Goal: Transaction & Acquisition: Purchase product/service

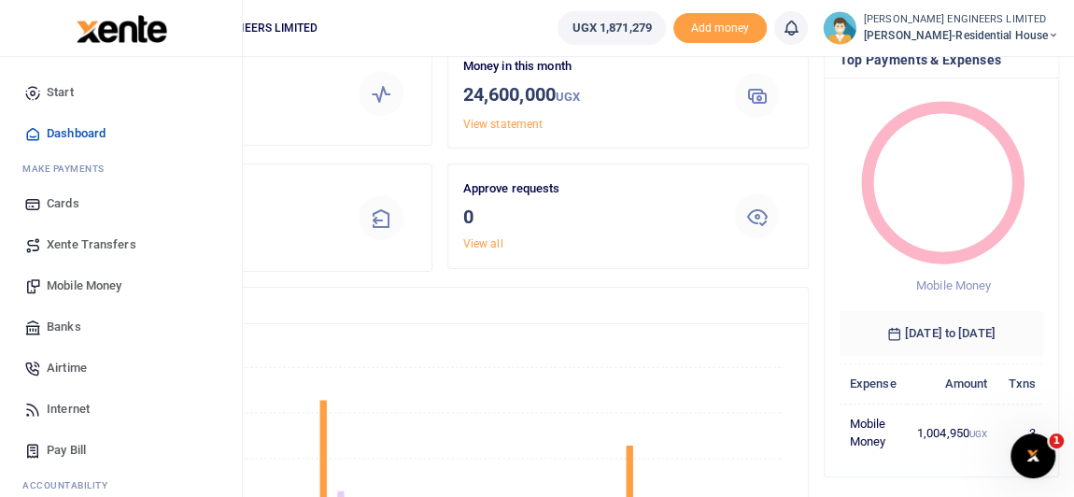
click at [79, 282] on span "Mobile Money" at bounding box center [84, 285] width 75 height 19
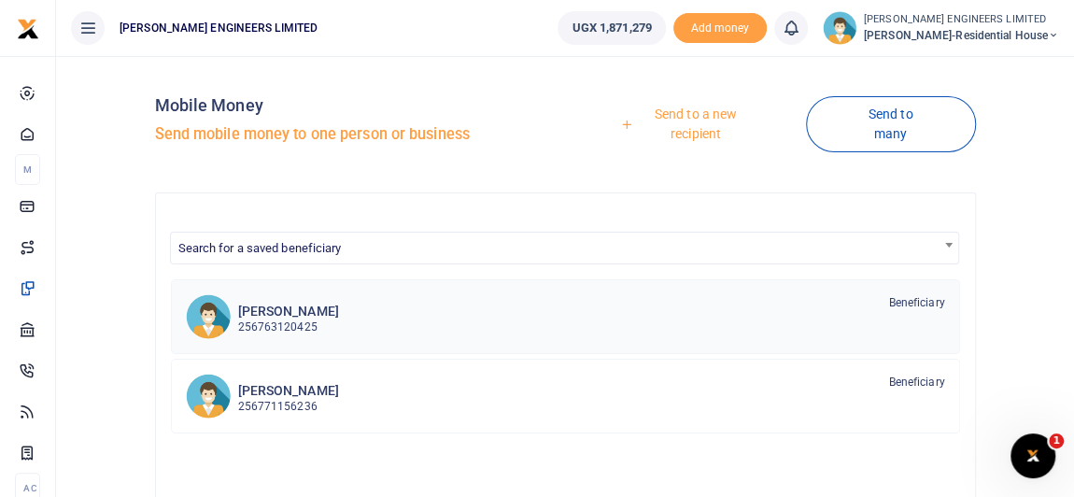
click at [307, 322] on p "256763120425" at bounding box center [288, 327] width 101 height 18
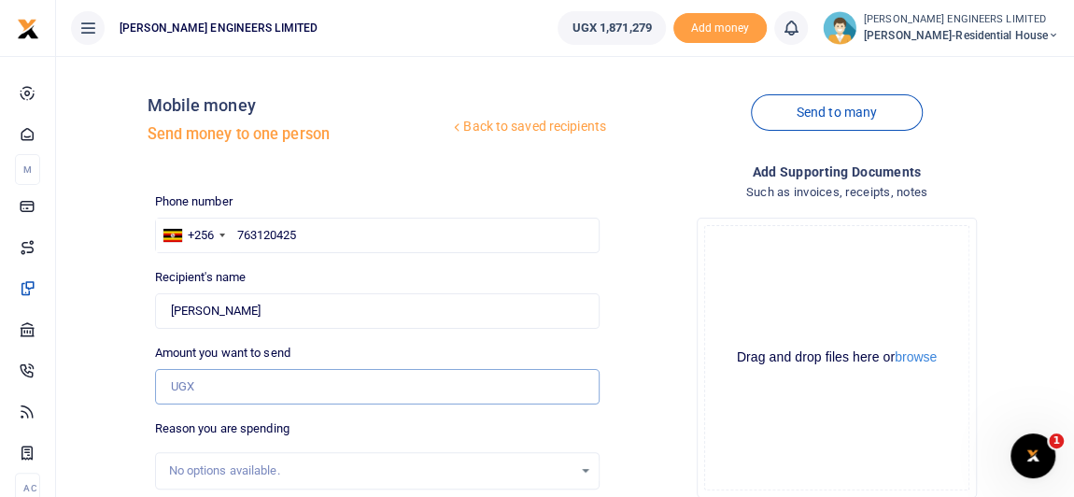
click at [195, 381] on input "Amount you want to send" at bounding box center [377, 386] width 444 height 35
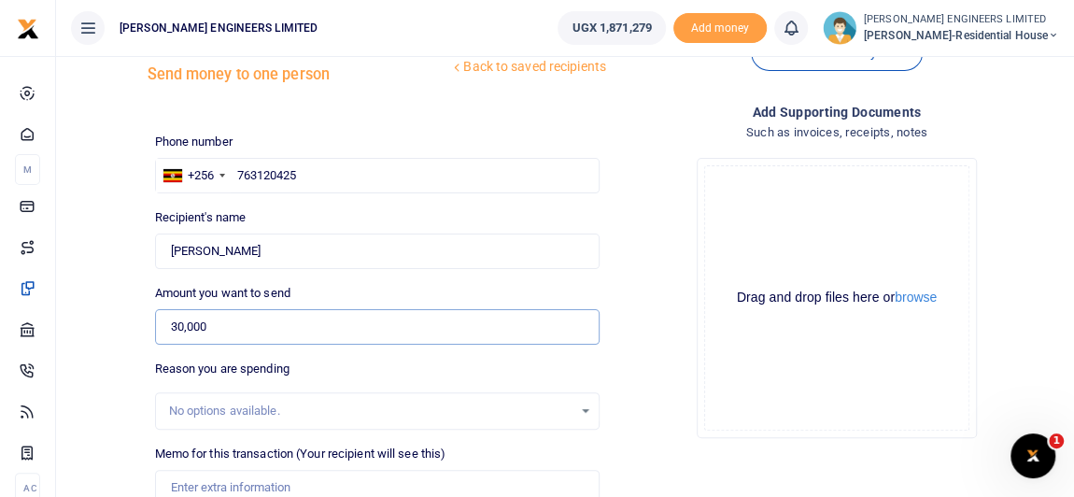
scroll to position [84, 0]
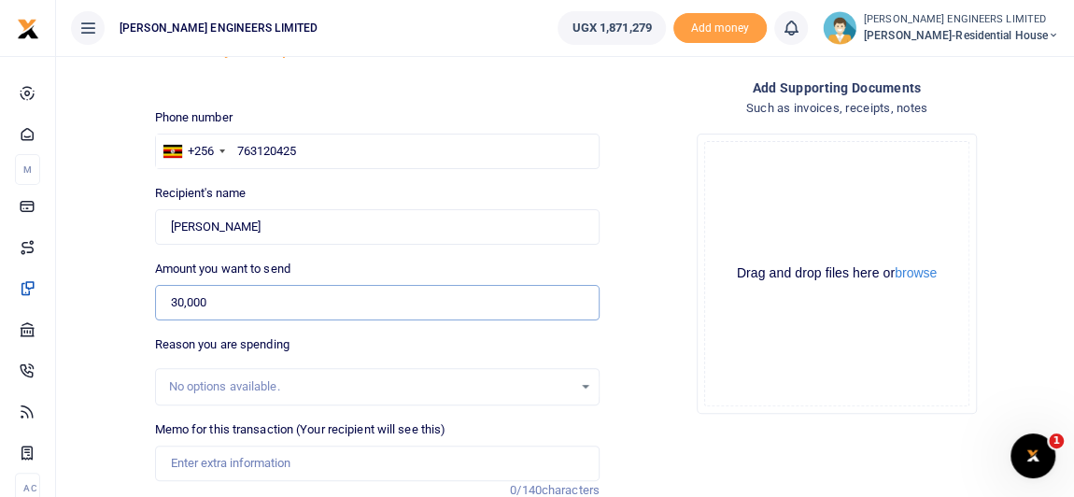
type input "30,000"
click at [193, 461] on input "Memo for this transaction (Your recipient will see this)" at bounding box center [377, 462] width 444 height 35
click at [511, 456] on input "Payment for 1 pc of PVC T-bend for soak pit" at bounding box center [377, 462] width 444 height 35
click at [308, 341] on div "Reason you are spending No options available." at bounding box center [377, 370] width 444 height 70
click at [261, 295] on input "30,000" at bounding box center [377, 302] width 444 height 35
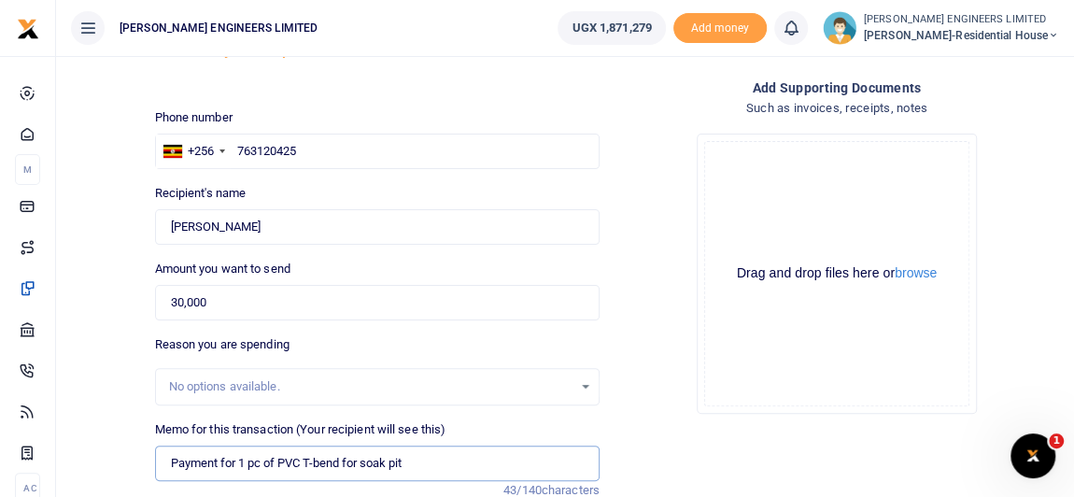
click at [337, 464] on input "Payment for 1 pc of PVC T-bend for soak pit" at bounding box center [377, 462] width 444 height 35
click at [340, 461] on input "Payment for 1 pc of PVC T-bend for soak pit" at bounding box center [377, 462] width 444 height 35
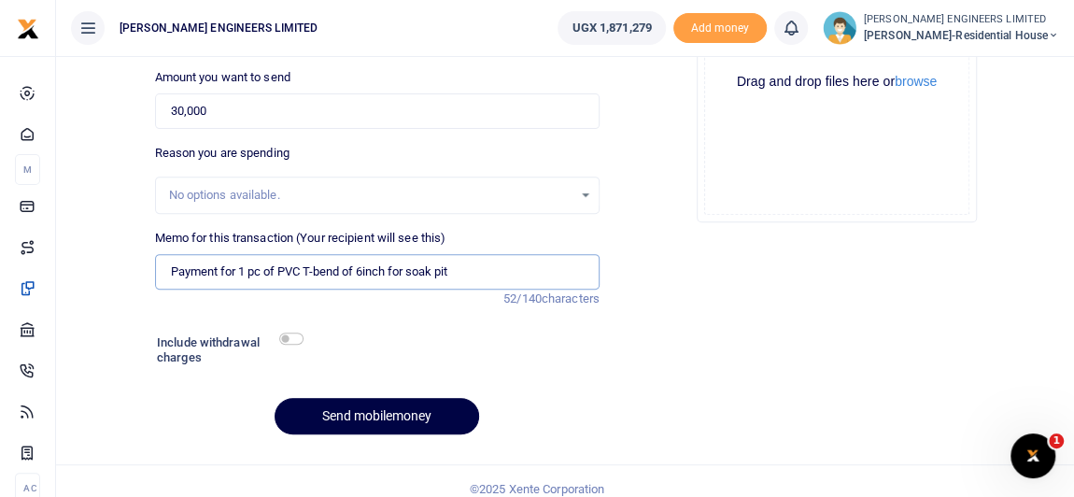
scroll to position [289, 0]
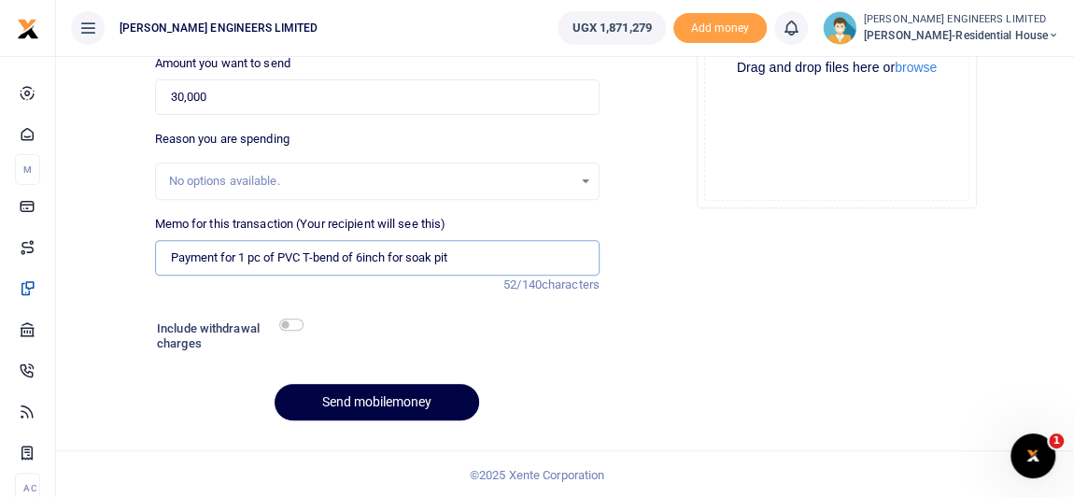
type input "Payment for 1 pc of PVC T-bend of 6inch for soak pit"
click at [294, 323] on input "checkbox" at bounding box center [291, 324] width 24 height 12
checkbox input "true"
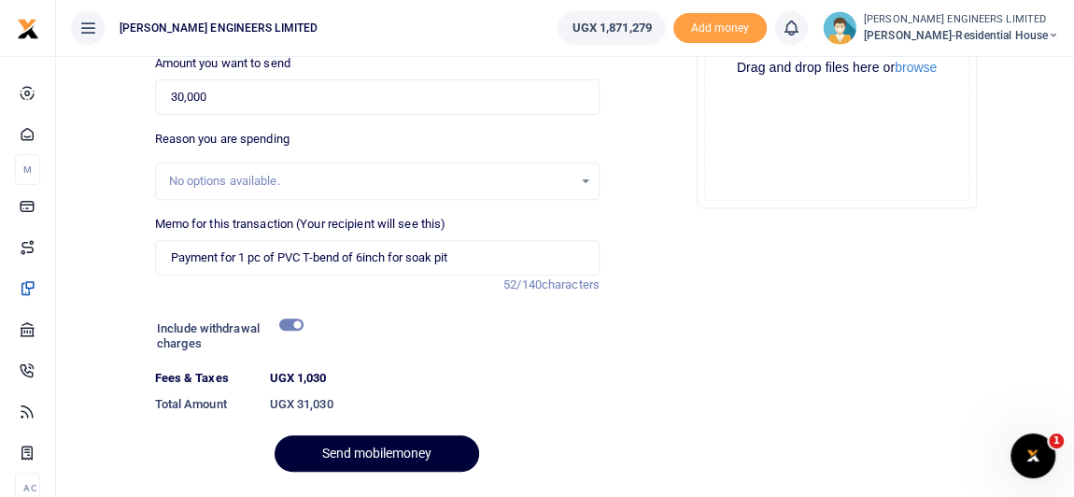
click at [403, 454] on button "Send mobilemoney" at bounding box center [377, 453] width 204 height 36
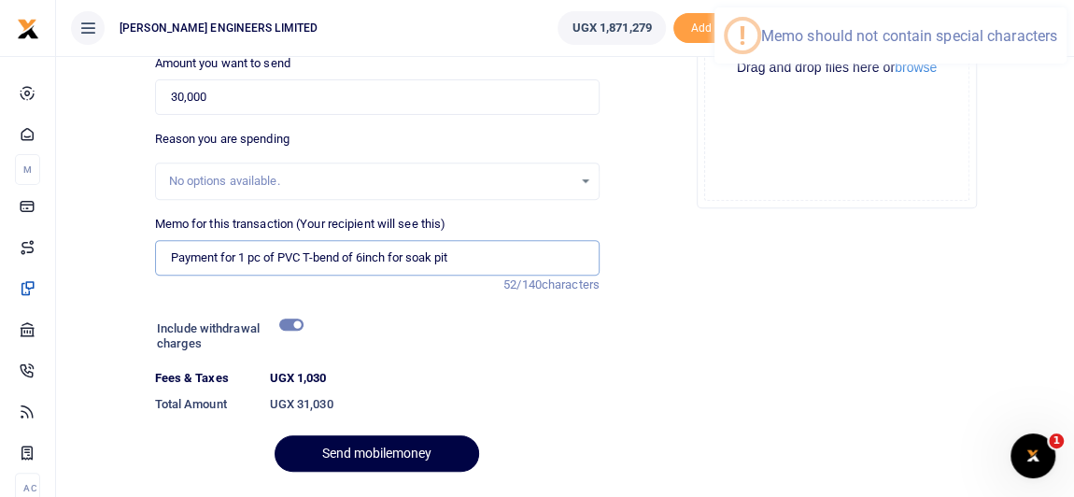
click at [313, 259] on input "Payment for 1 pc of PVC T-bend of 6inch for soak pit" at bounding box center [377, 257] width 444 height 35
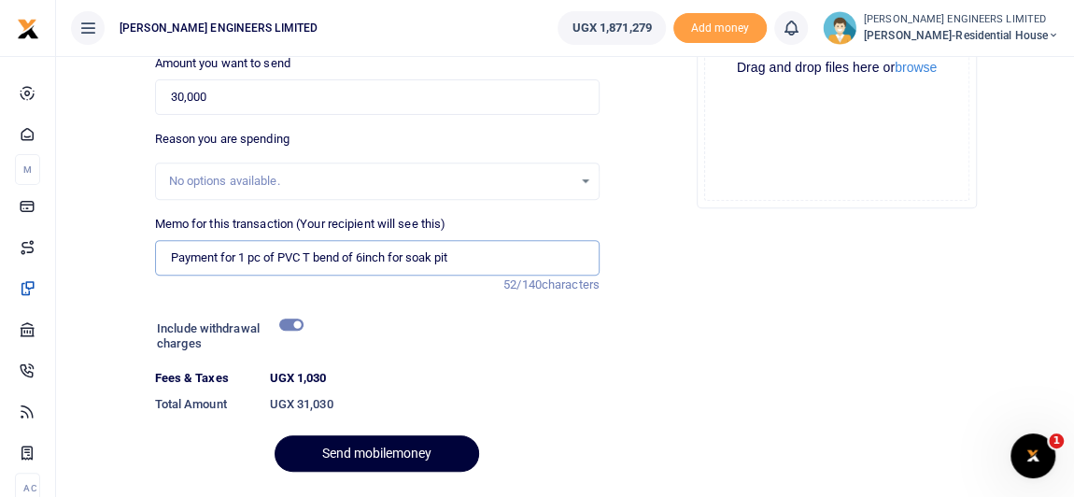
type input "Payment for 1 pc of PVC T bend of 6inch for soak pit"
click at [376, 452] on button "Send mobilemoney" at bounding box center [377, 453] width 204 height 36
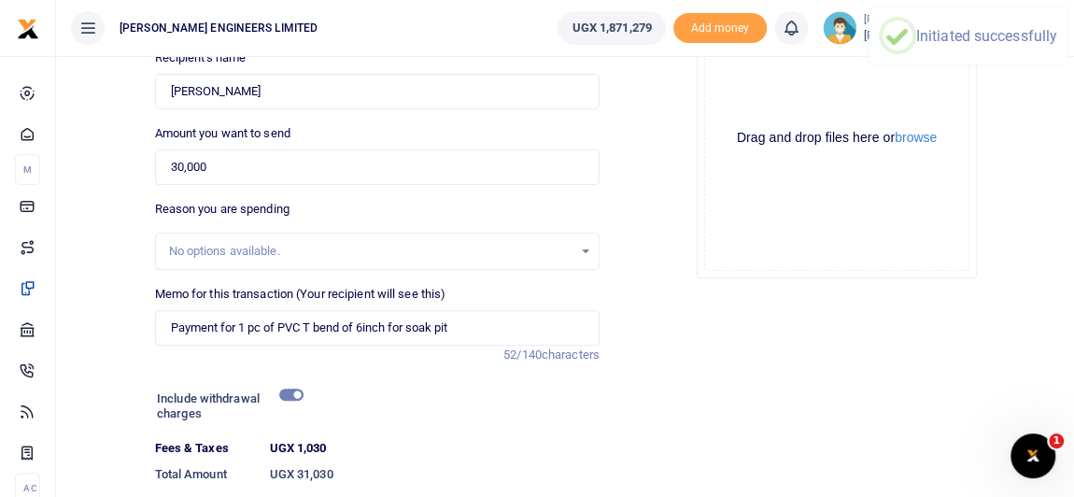
scroll to position [204, 0]
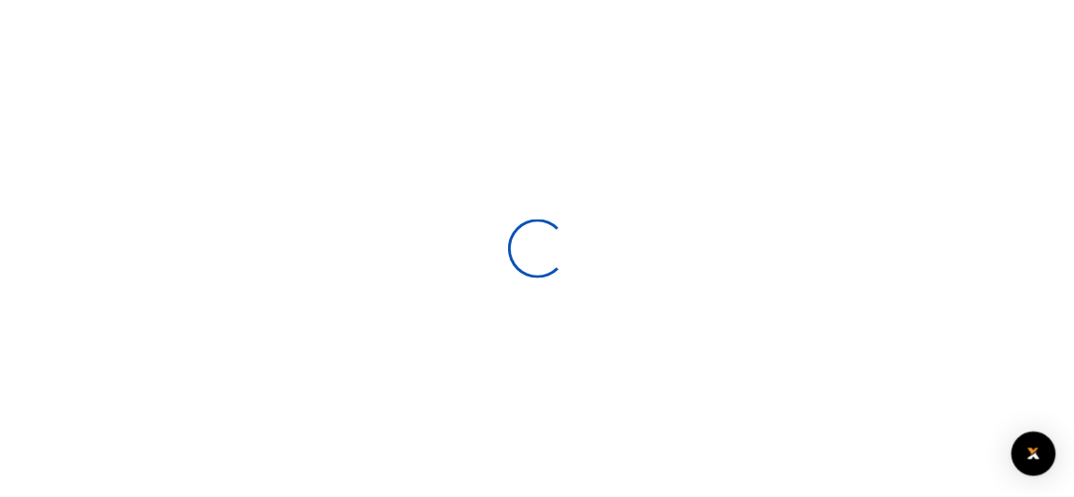
scroll to position [203, 0]
select select
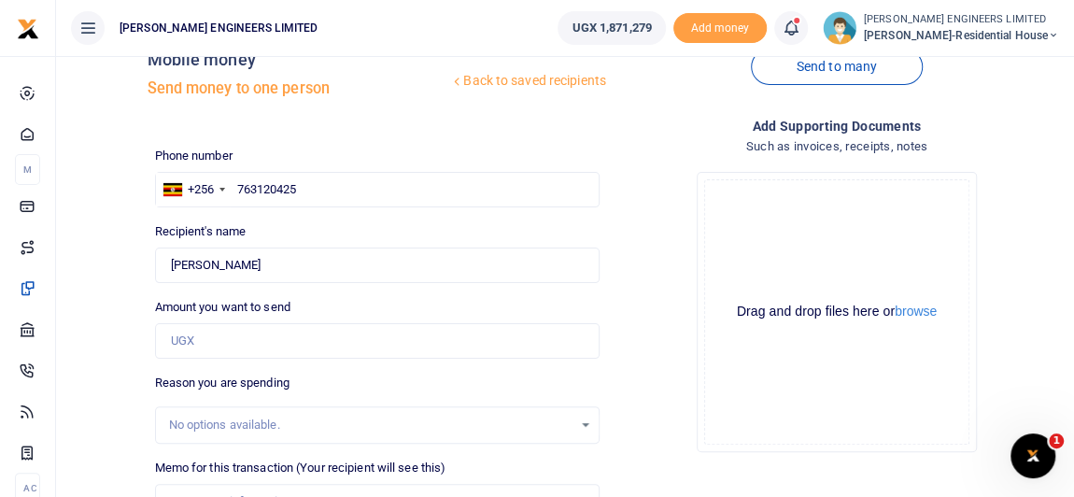
scroll to position [84, 0]
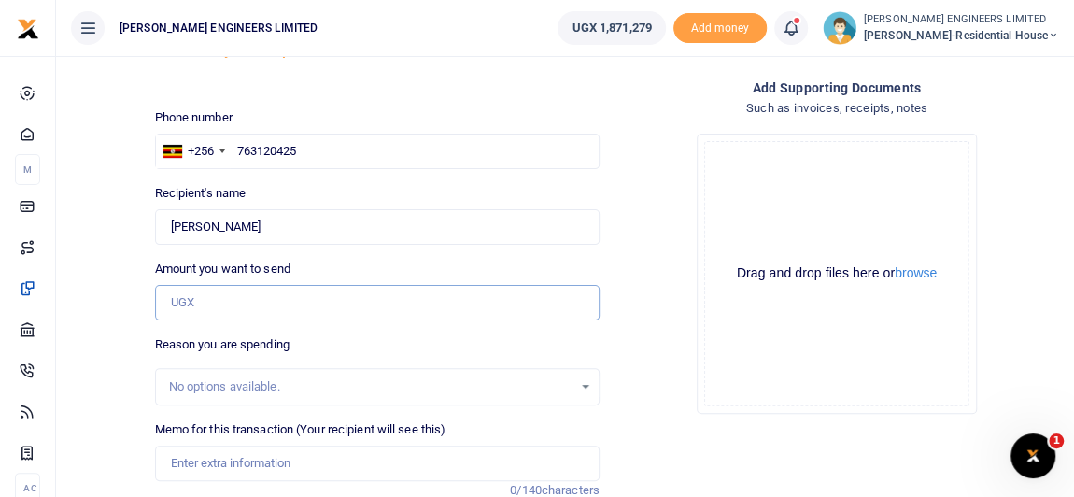
drag, startPoint x: 199, startPoint y: 303, endPoint x: 201, endPoint y: 317, distance: 13.2
click at [199, 303] on input "Amount you want to send" at bounding box center [377, 302] width 444 height 35
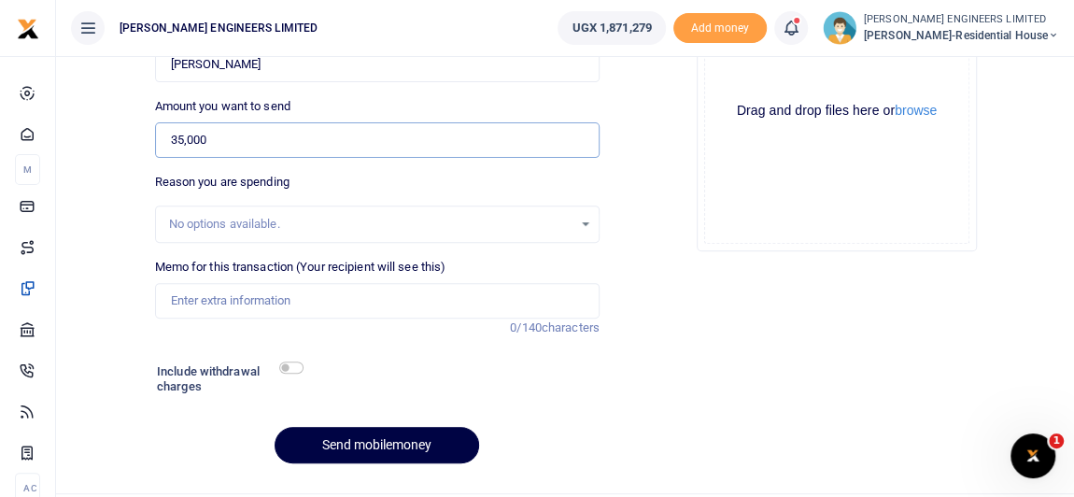
scroll to position [254, 0]
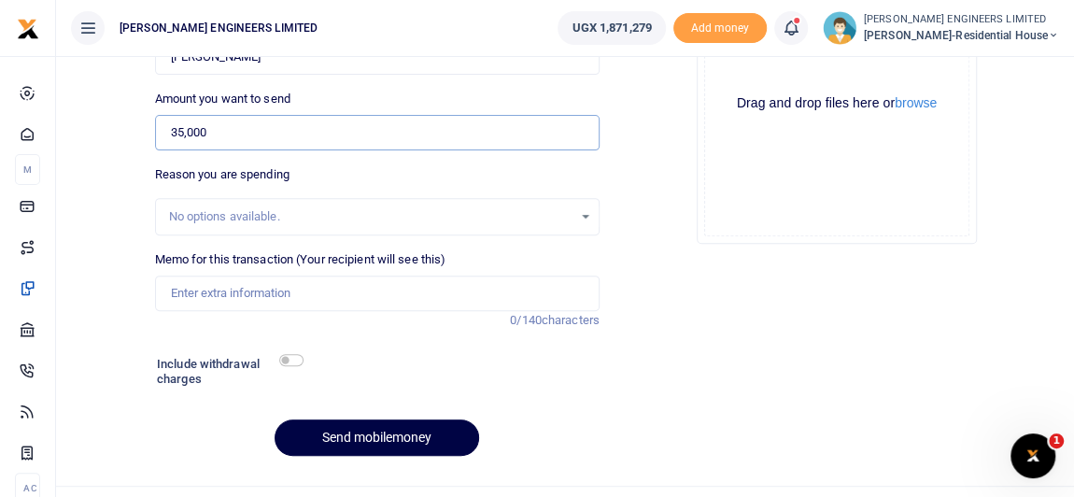
type input "35,000"
drag, startPoint x: 230, startPoint y: 293, endPoint x: 260, endPoint y: 322, distance: 41.6
click at [230, 293] on input "Memo for this transaction (Your recipient will see this)" at bounding box center [377, 292] width 444 height 35
type input "O"
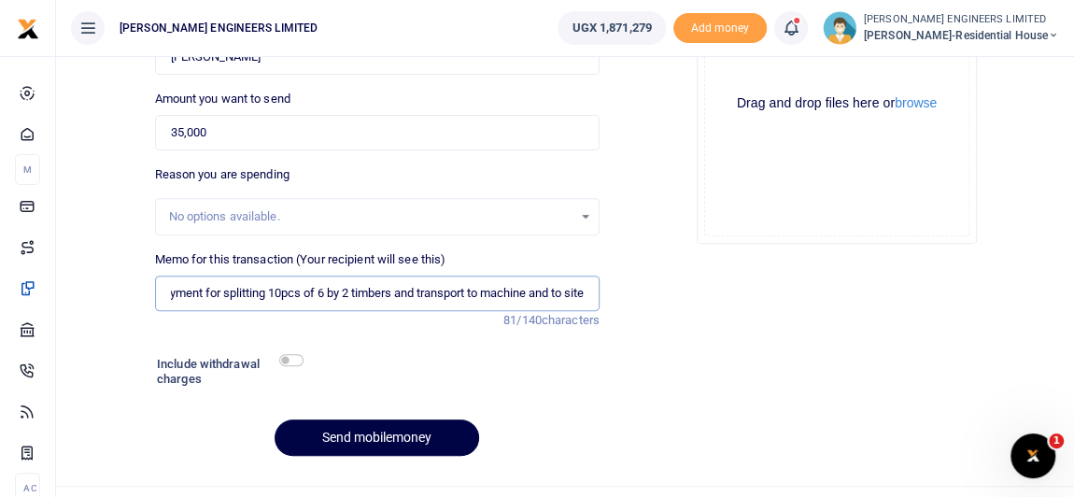
scroll to position [0, 26]
type input "Payment for splitting 10pcs of 6 by 2 timbers and transport to machine and to s…"
click at [294, 360] on input "checkbox" at bounding box center [291, 360] width 24 height 12
checkbox input "true"
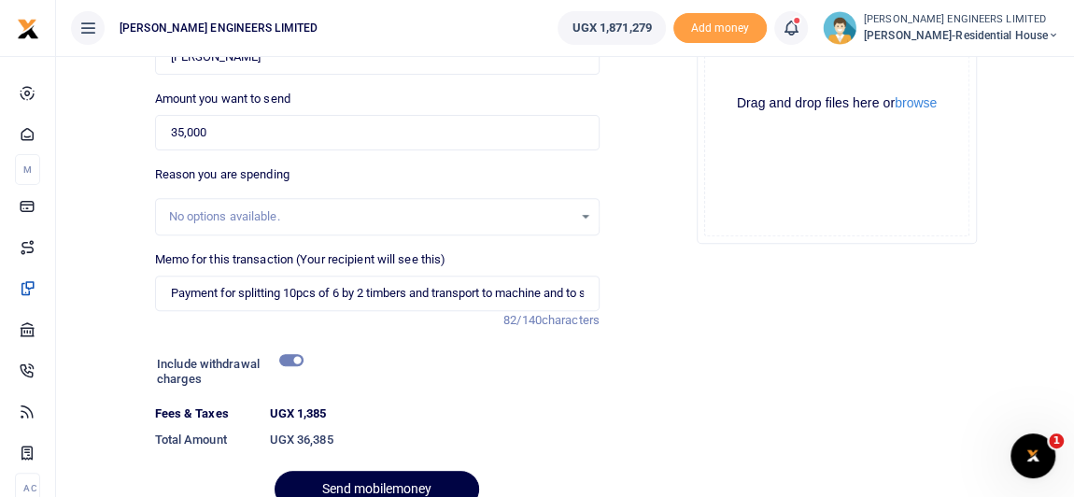
click at [405, 486] on div at bounding box center [536, 485] width 327 height 22
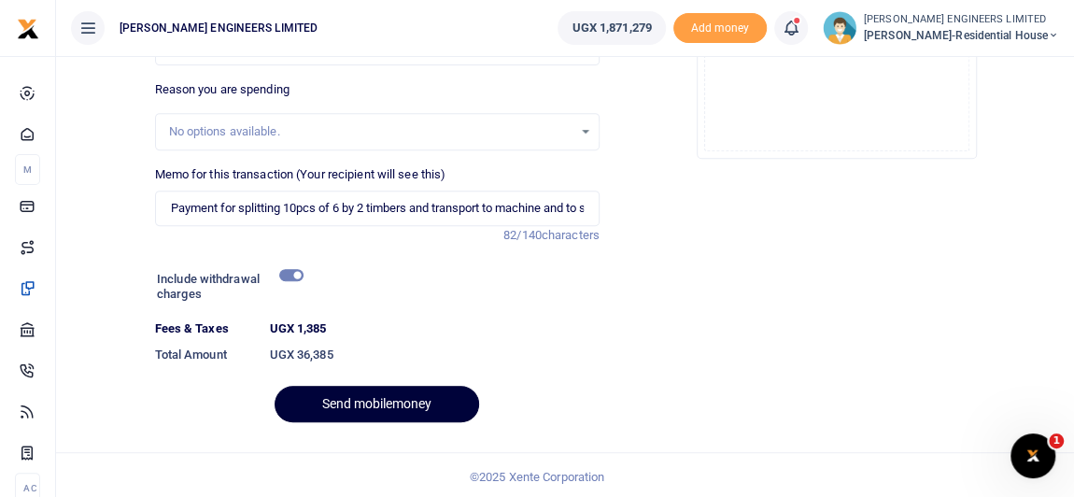
click at [419, 397] on button "Send mobilemoney" at bounding box center [377, 404] width 204 height 36
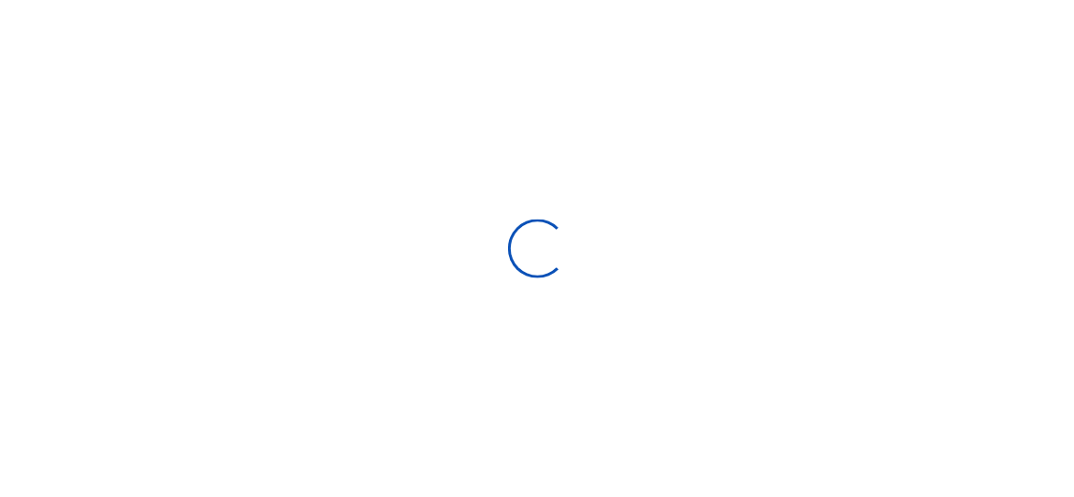
scroll to position [289, 0]
select select
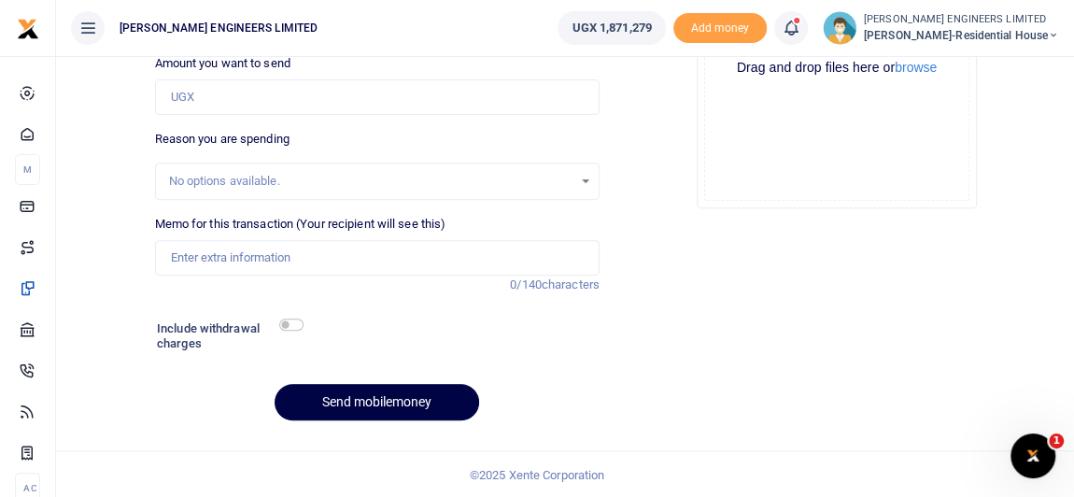
scroll to position [0, 0]
click at [800, 34] on icon at bounding box center [791, 28] width 19 height 21
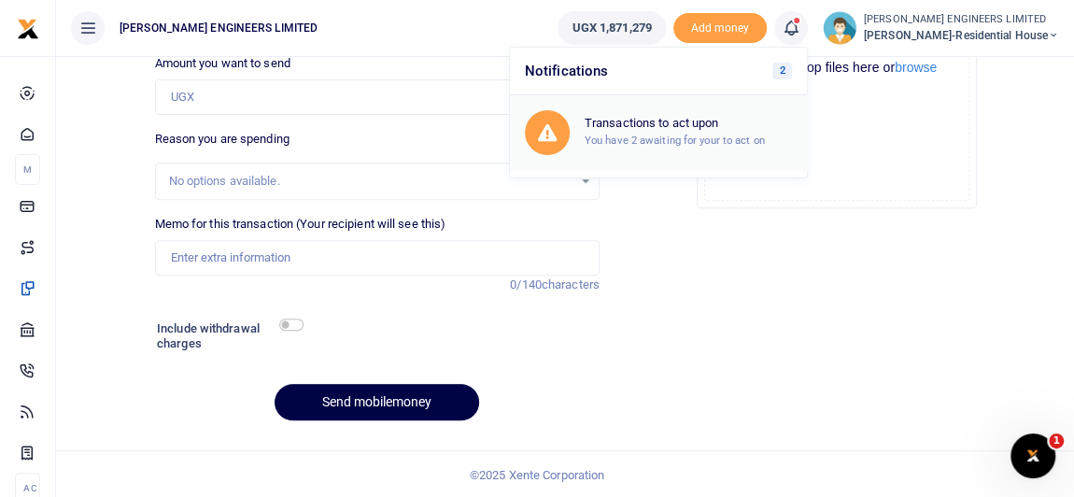
click at [670, 135] on small "You have 2 awaiting for your to act on" at bounding box center [675, 140] width 180 height 13
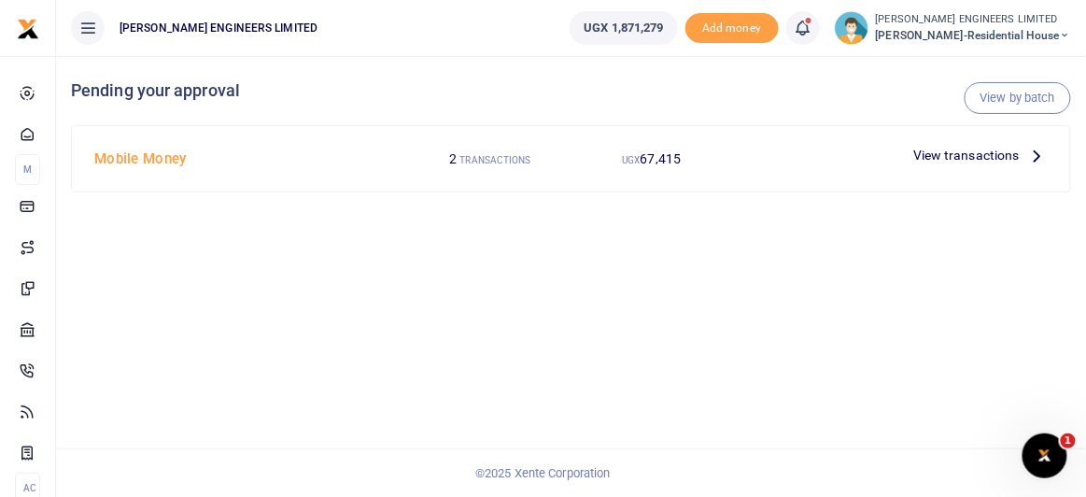
click at [1009, 155] on span "View transactions" at bounding box center [966, 155] width 106 height 21
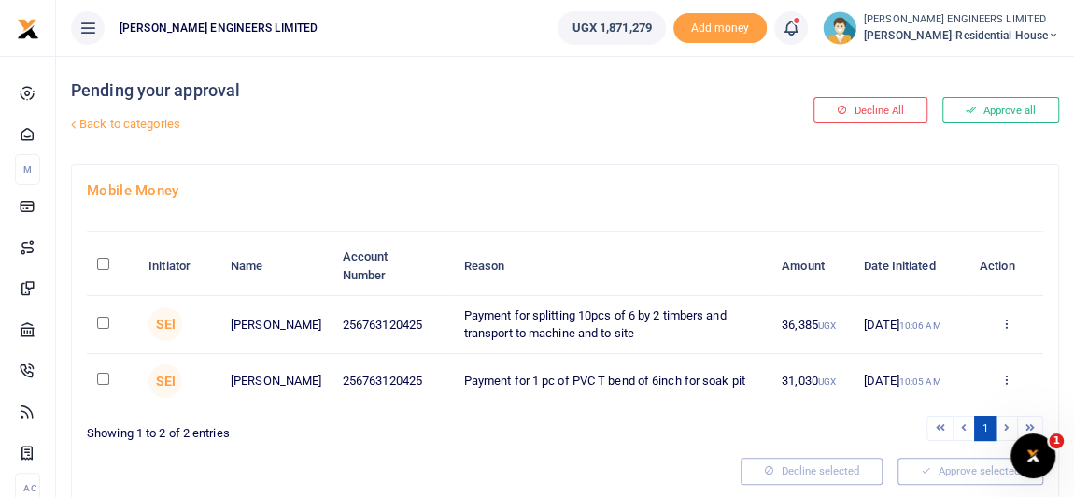
click at [106, 322] on input "checkbox" at bounding box center [103, 323] width 12 height 12
checkbox input "true"
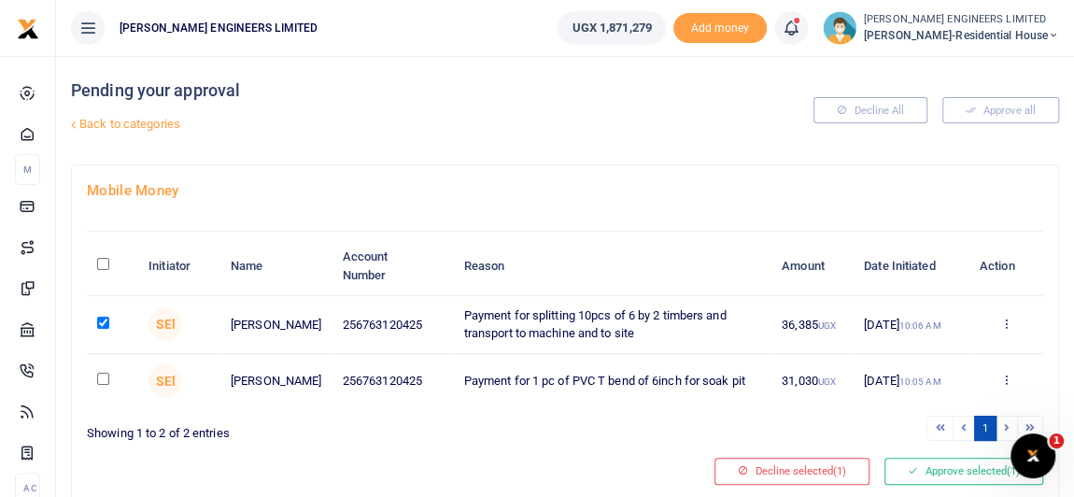
click at [104, 382] on input "checkbox" at bounding box center [103, 379] width 12 height 12
checkbox input "true"
click at [922, 472] on button "Approve selected (2)" at bounding box center [963, 471] width 159 height 26
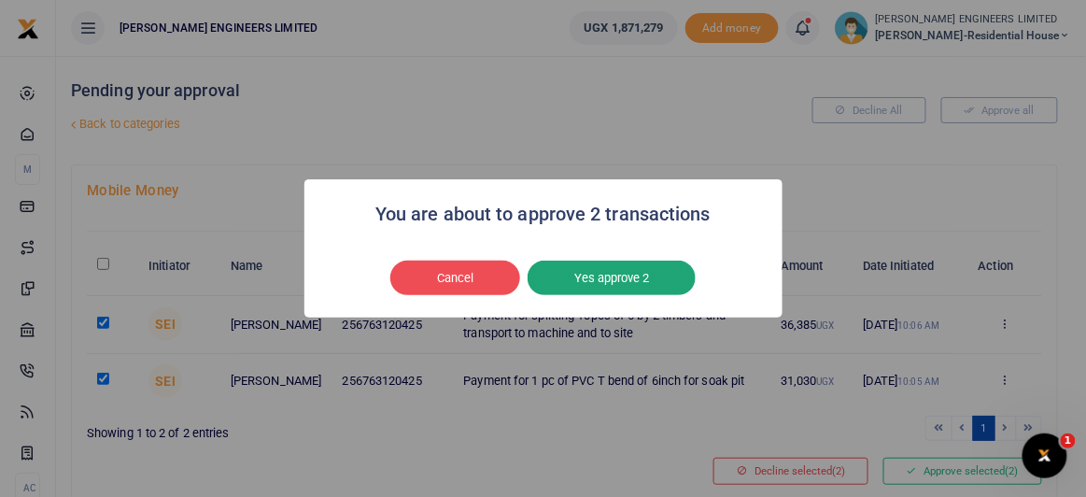
click at [605, 277] on button "Yes approve 2" at bounding box center [612, 278] width 168 height 35
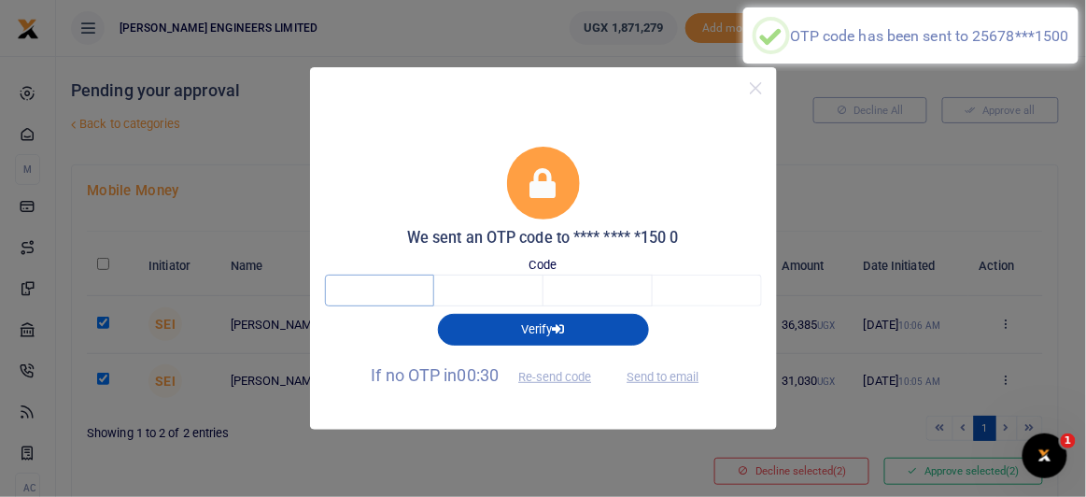
click at [380, 297] on input "text" at bounding box center [379, 291] width 109 height 32
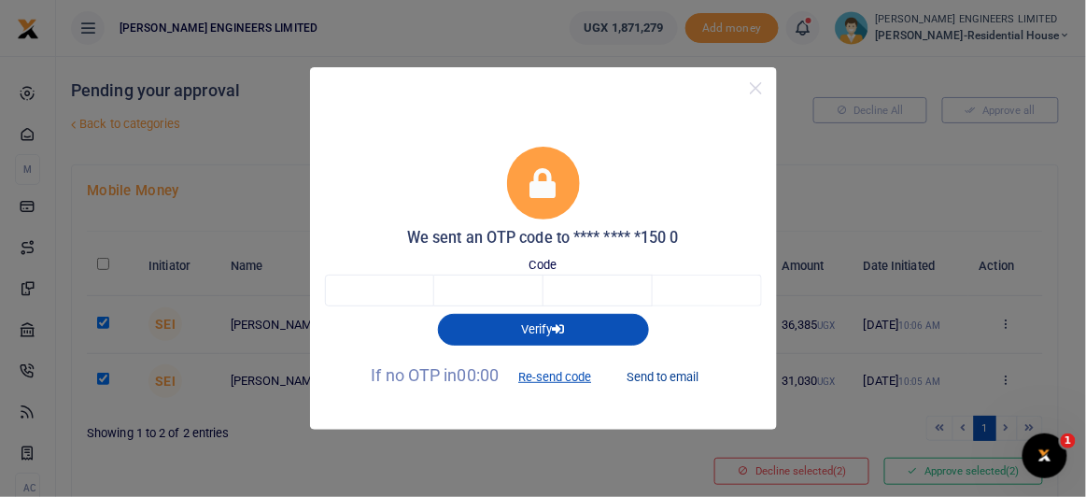
click at [653, 375] on button "Send to email" at bounding box center [663, 376] width 104 height 32
click at [380, 286] on input "text" at bounding box center [379, 291] width 109 height 32
type input "6"
type input "1"
type input "2"
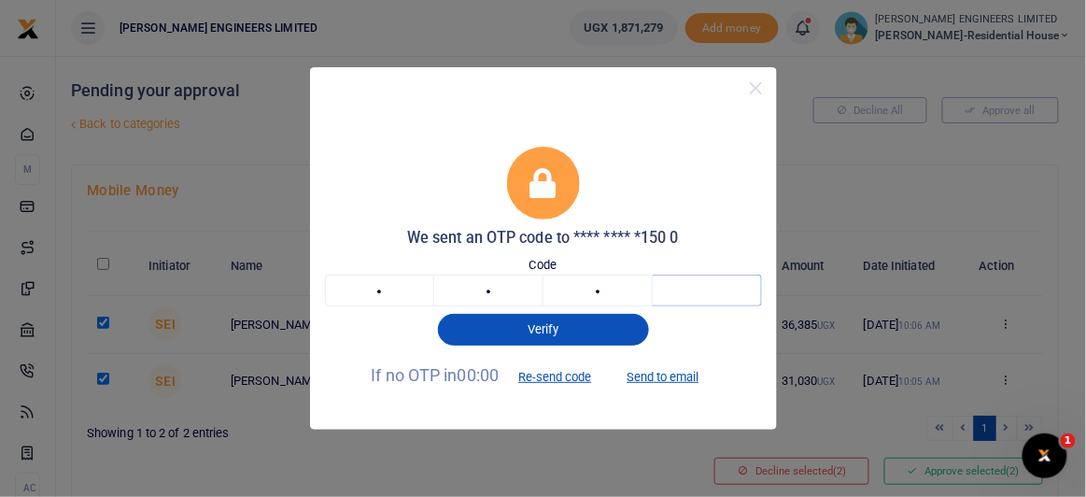
type input "2"
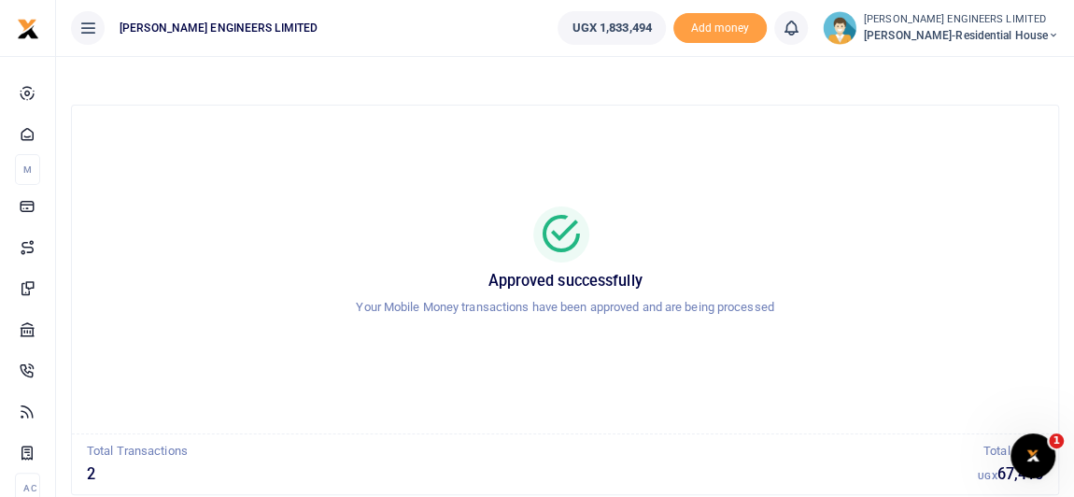
click at [1052, 35] on icon at bounding box center [1053, 35] width 11 height 13
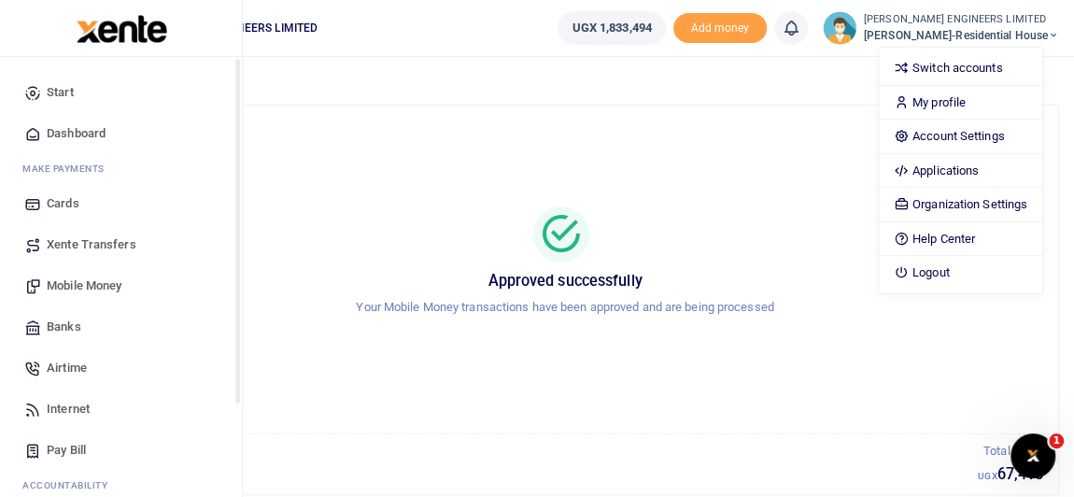
click at [76, 284] on span "Mobile Money" at bounding box center [84, 285] width 75 height 19
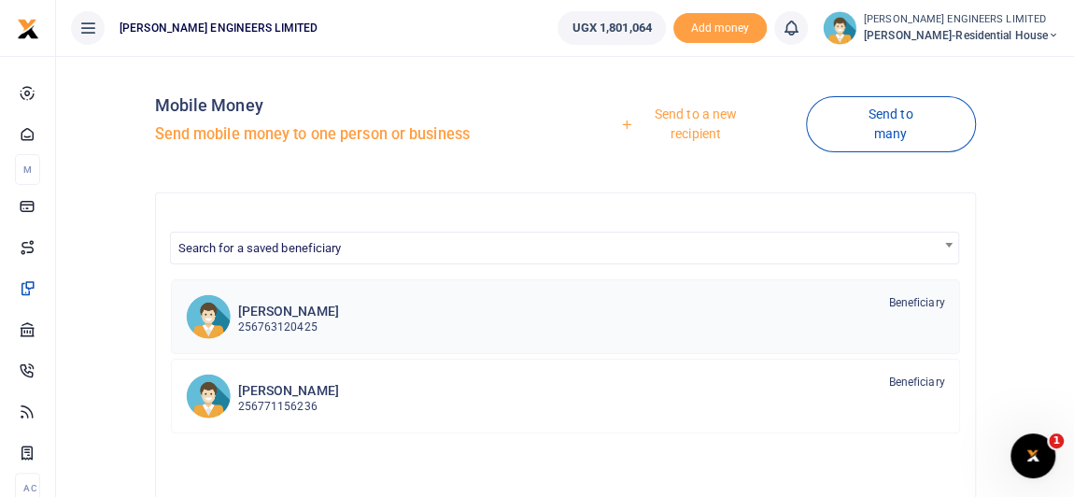
click at [289, 322] on p "256763120425" at bounding box center [288, 327] width 101 height 18
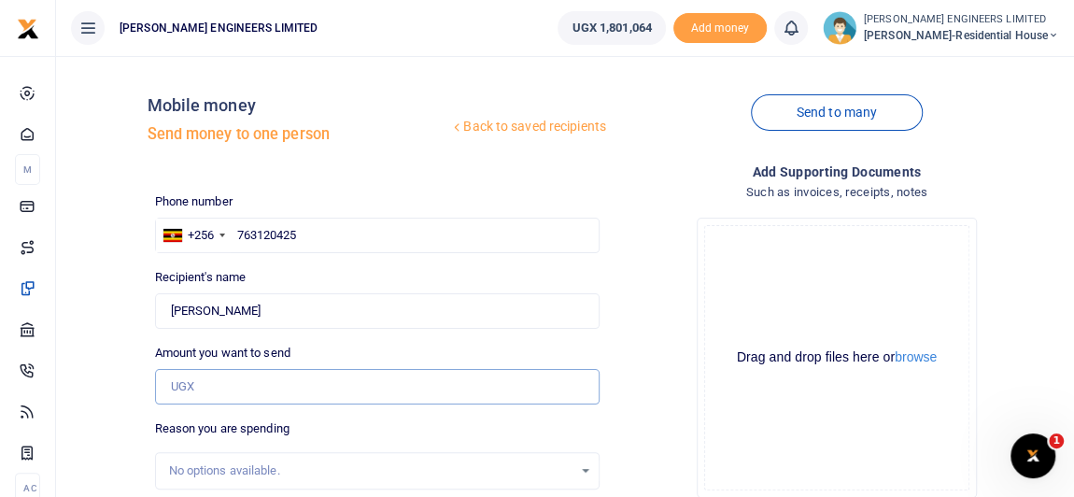
click at [190, 386] on input "Amount you want to send" at bounding box center [377, 386] width 444 height 35
click at [171, 388] on input "Amount you want to send" at bounding box center [377, 386] width 444 height 35
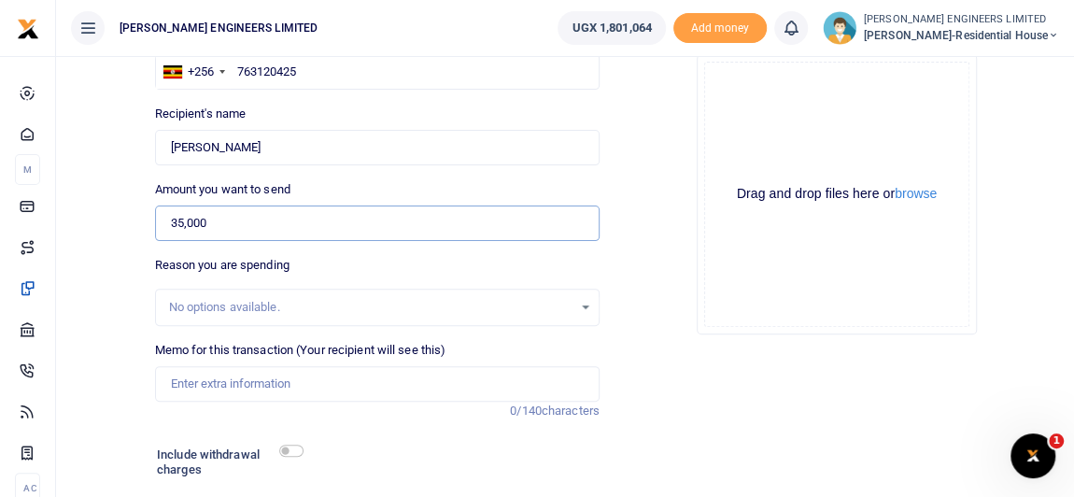
scroll to position [169, 0]
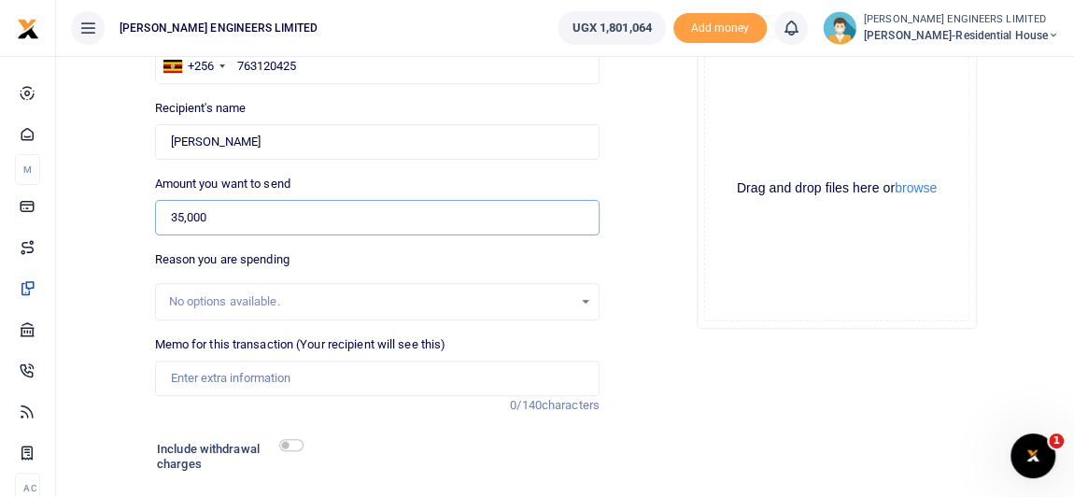
type input "35,000"
click at [215, 376] on input "Memo for this transaction (Your recipient will see this)" at bounding box center [377, 377] width 444 height 35
type input "Payment for transportation of 20 pcs of 4x2 timbers to site"
click at [296, 442] on input "checkbox" at bounding box center [291, 445] width 24 height 12
checkbox input "true"
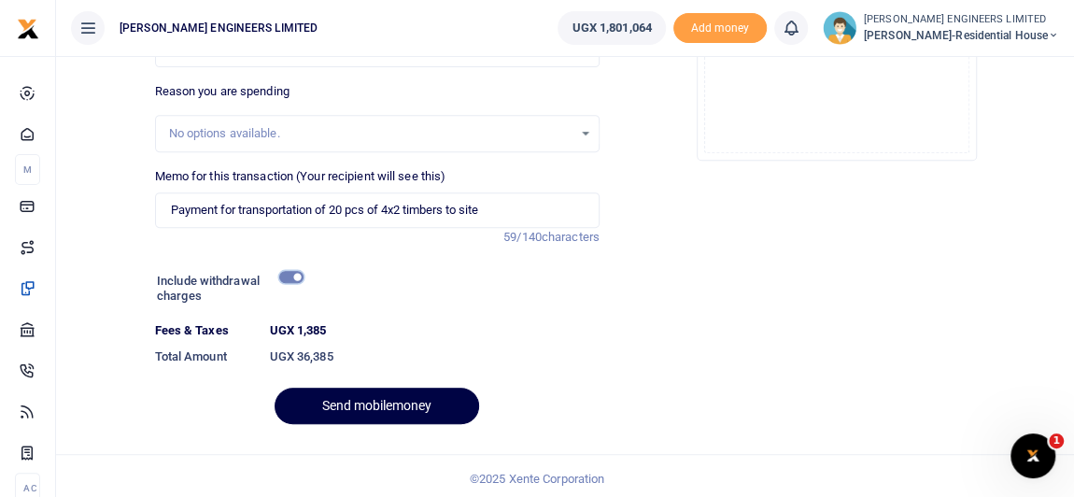
scroll to position [339, 0]
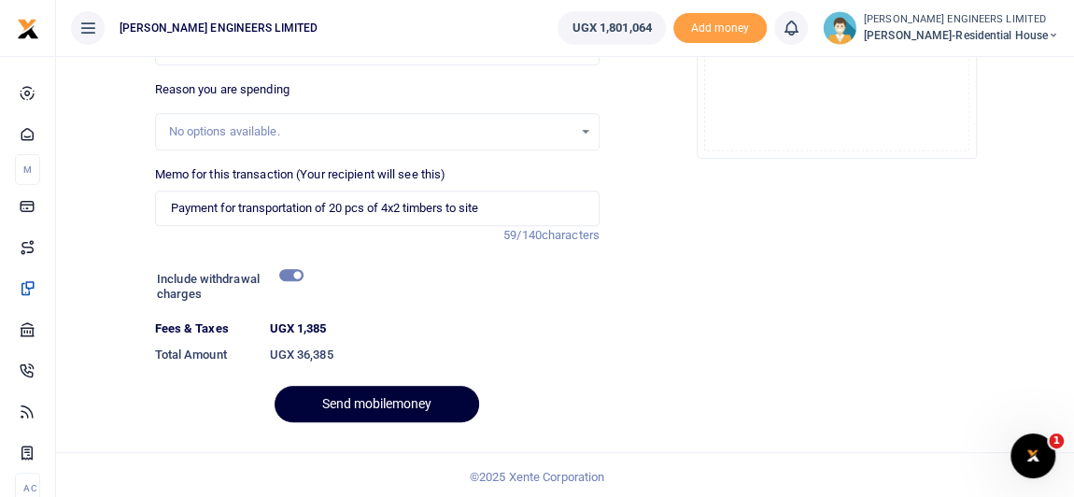
click at [395, 402] on button "Send mobilemoney" at bounding box center [377, 404] width 204 height 36
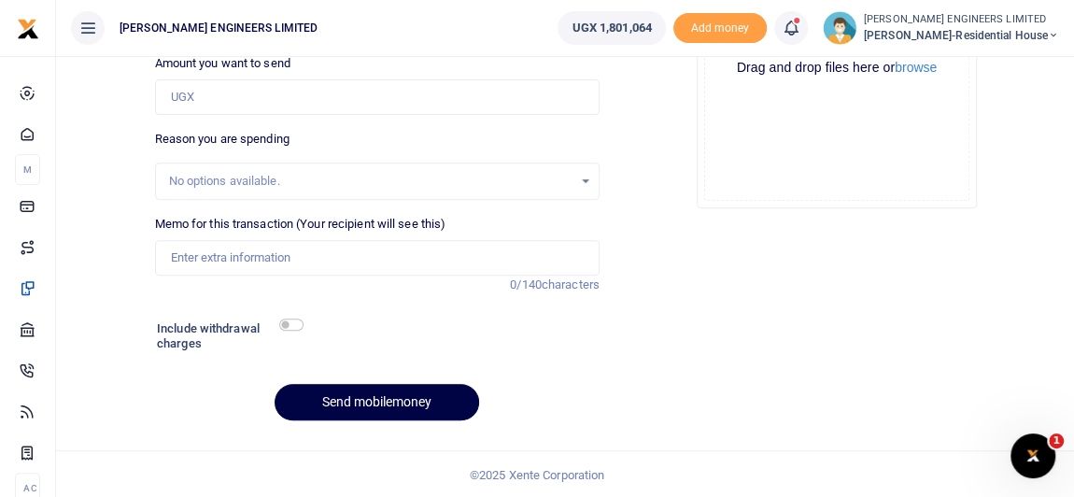
click at [800, 37] on icon at bounding box center [791, 28] width 19 height 21
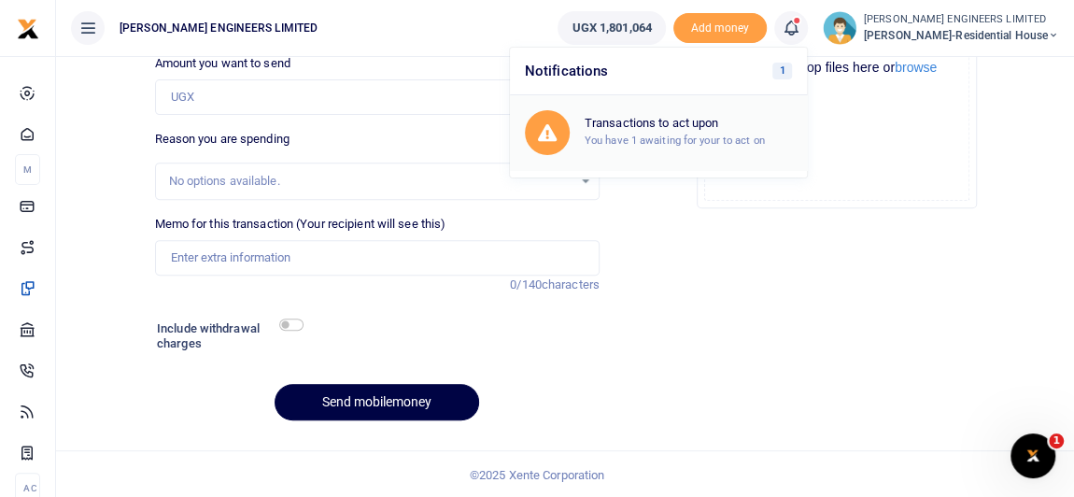
click at [700, 139] on small "You have 1 awaiting for your to act on" at bounding box center [675, 140] width 180 height 13
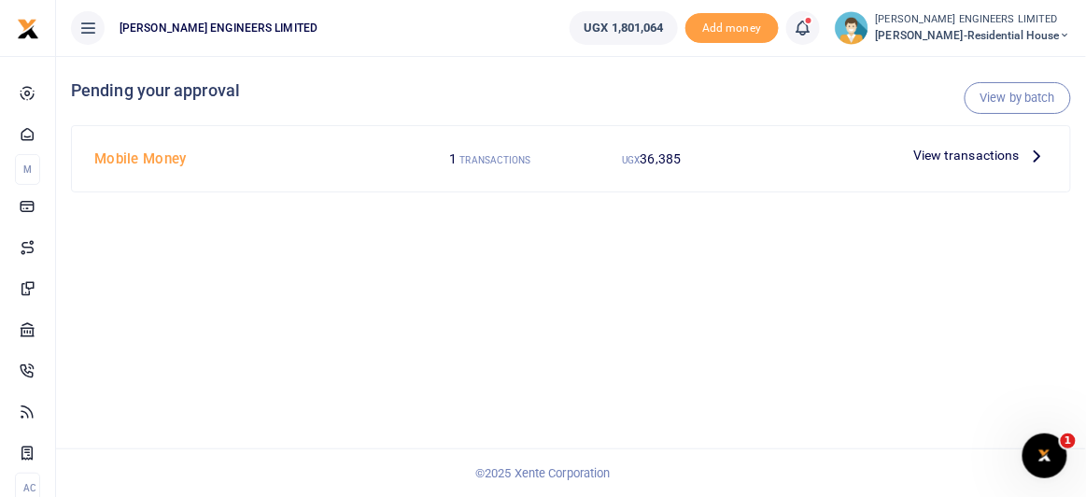
click at [928, 156] on span "View transactions" at bounding box center [966, 155] width 106 height 21
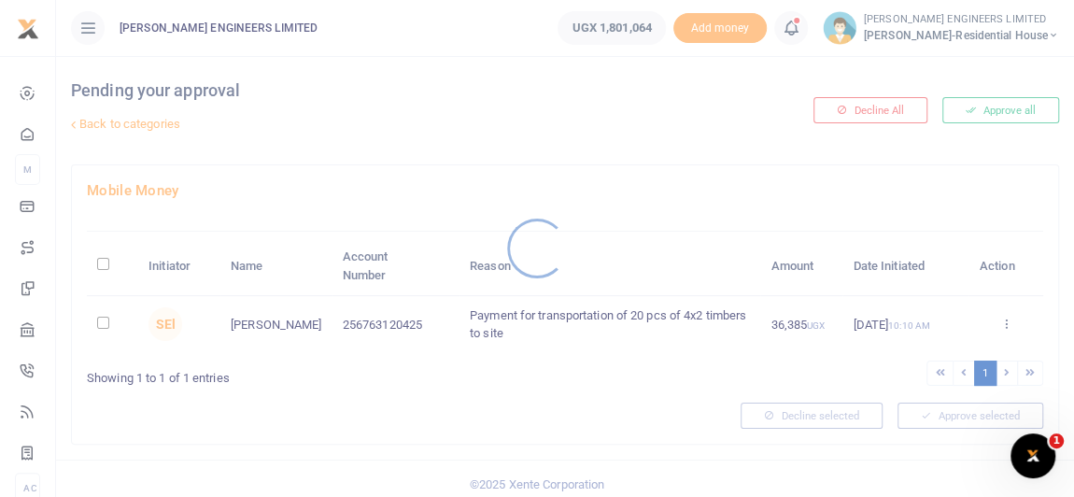
click at [106, 320] on div at bounding box center [537, 248] width 1074 height 497
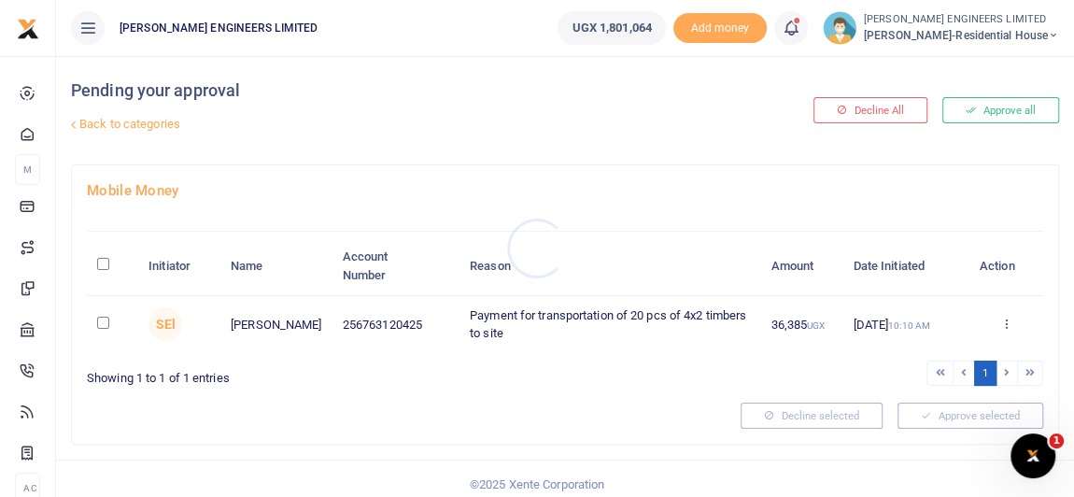
click at [106, 320] on div at bounding box center [537, 248] width 1074 height 497
click at [105, 321] on input "checkbox" at bounding box center [103, 323] width 12 height 12
checkbox input "true"
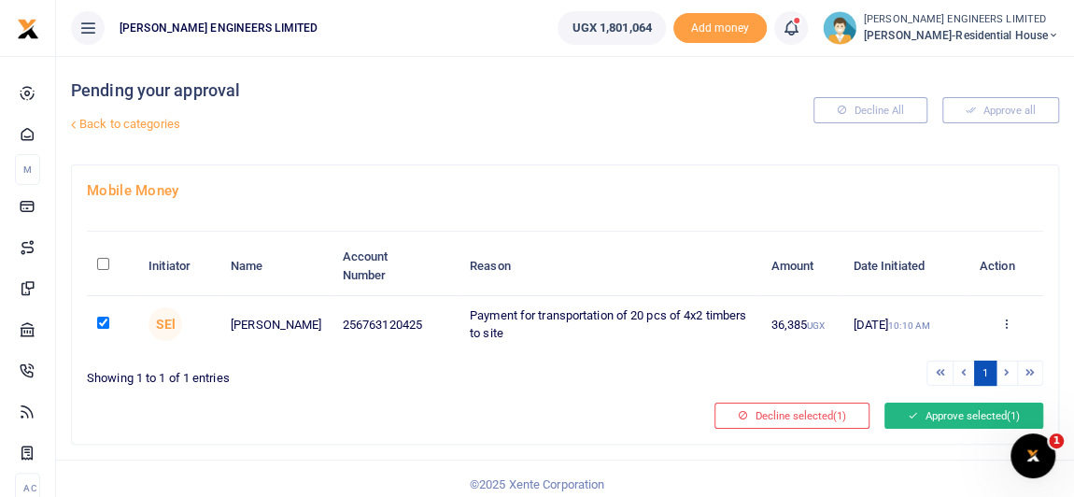
click at [967, 411] on button "Approve selected (1)" at bounding box center [963, 415] width 159 height 26
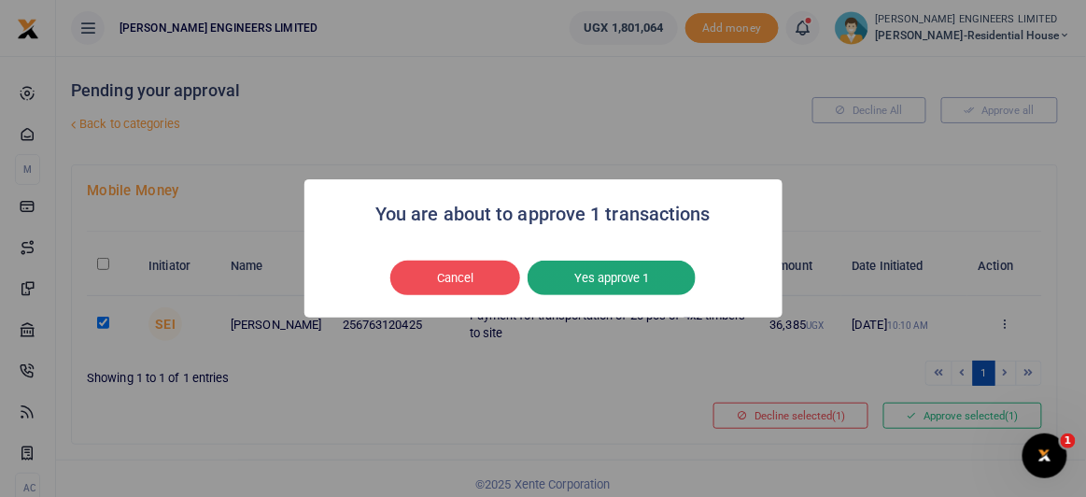
click at [603, 282] on button "Yes approve 1" at bounding box center [612, 278] width 168 height 35
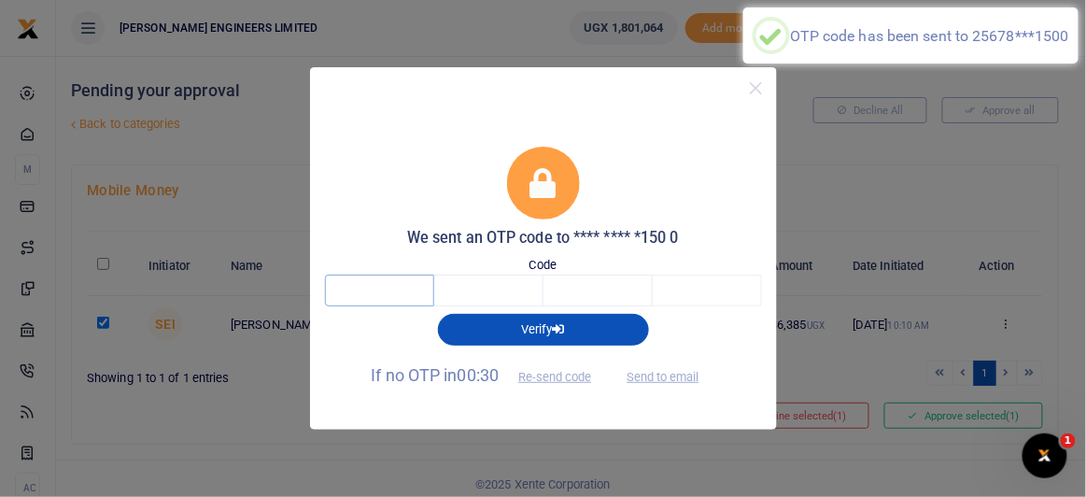
click at [391, 288] on input "text" at bounding box center [379, 291] width 109 height 32
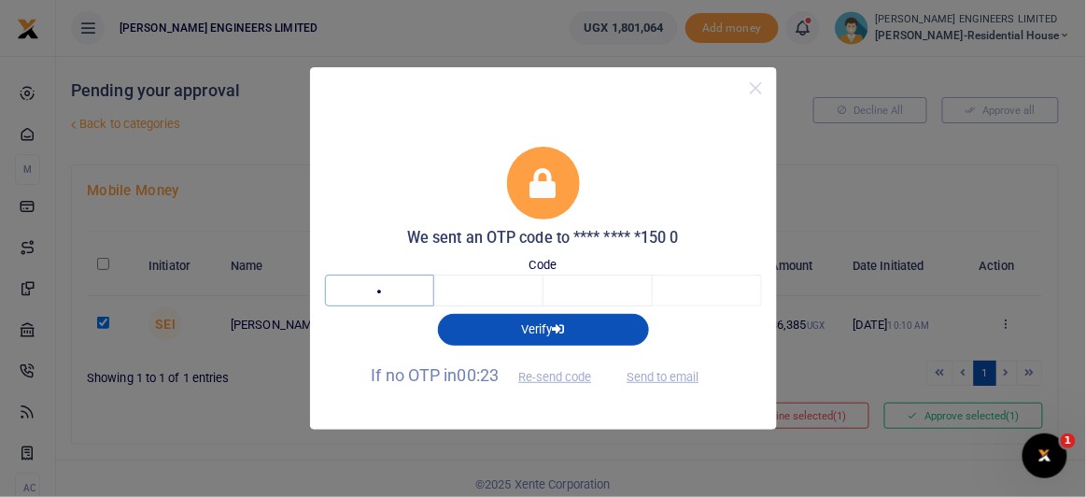
type input "6"
type input "4"
type input "0"
type input "8"
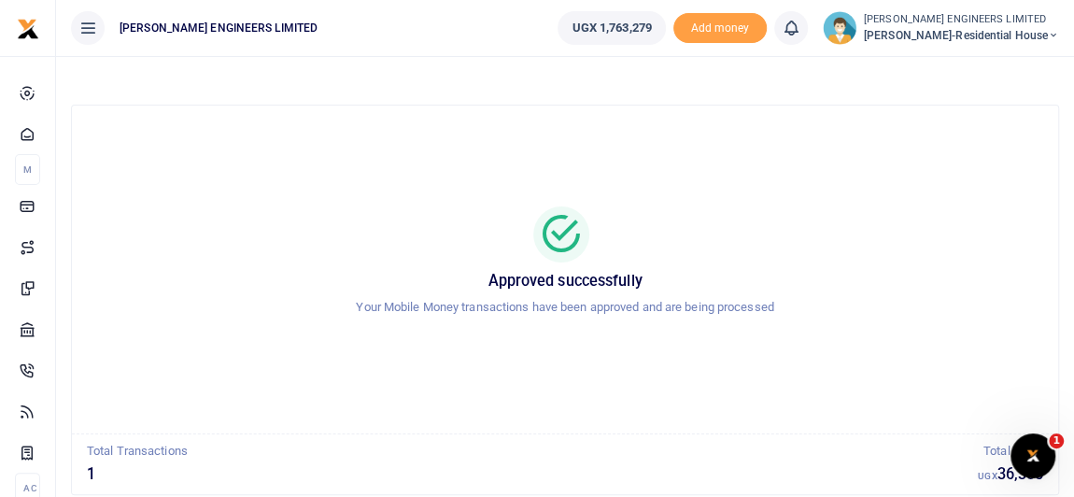
click at [1053, 34] on icon at bounding box center [1053, 35] width 11 height 13
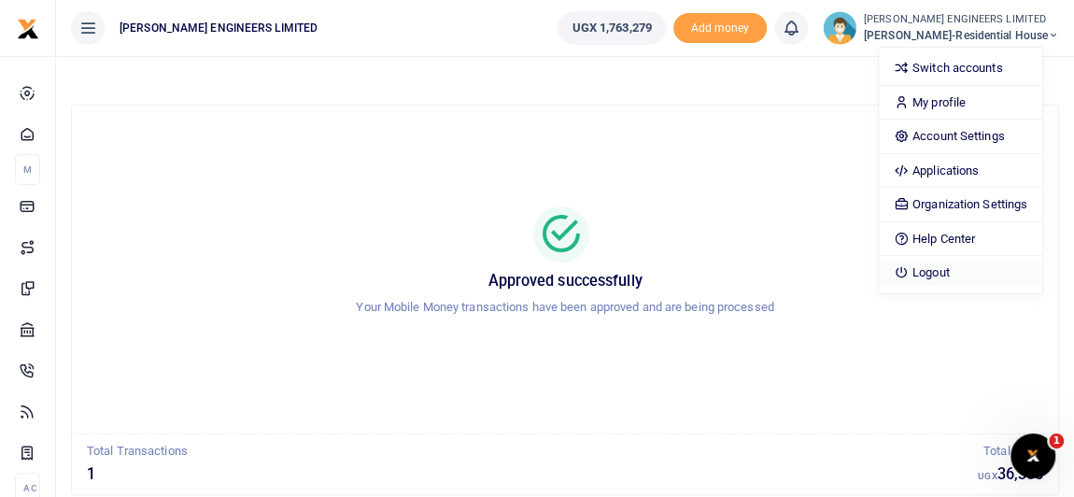
click at [953, 272] on link "Logout" at bounding box center [960, 273] width 163 height 26
